Goal: Navigation & Orientation: Go to known website

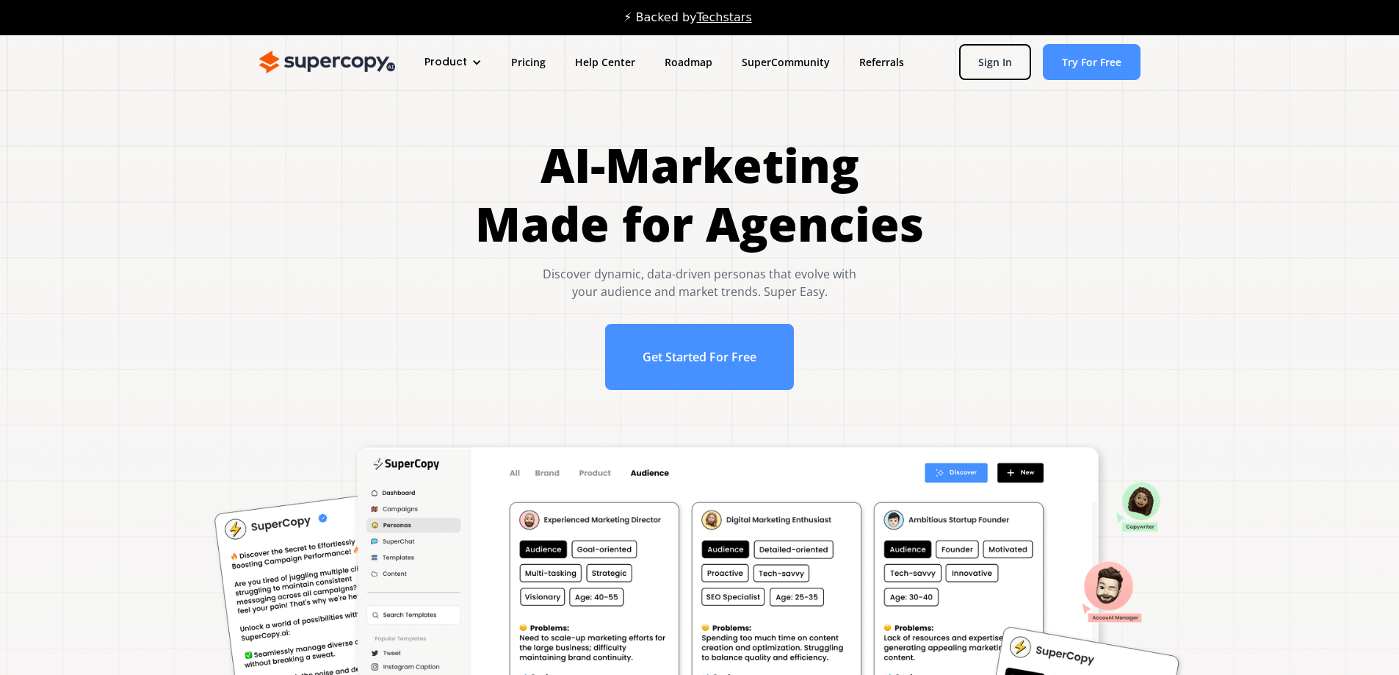
click at [456, 61] on div "Product" at bounding box center [445, 61] width 43 height 15
click at [448, 148] on link "Features" at bounding box center [480, 136] width 117 height 27
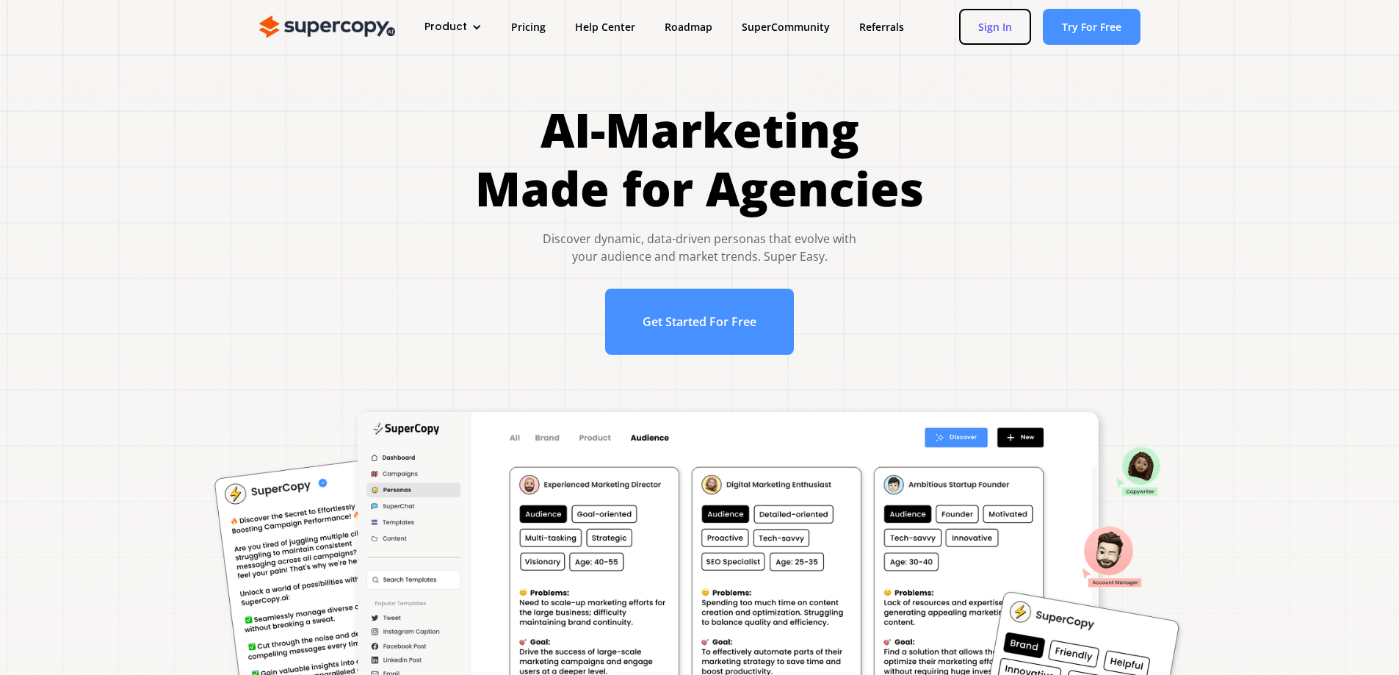
click at [979, 23] on link "Sign In" at bounding box center [995, 27] width 72 height 36
